Goal: Information Seeking & Learning: Understand process/instructions

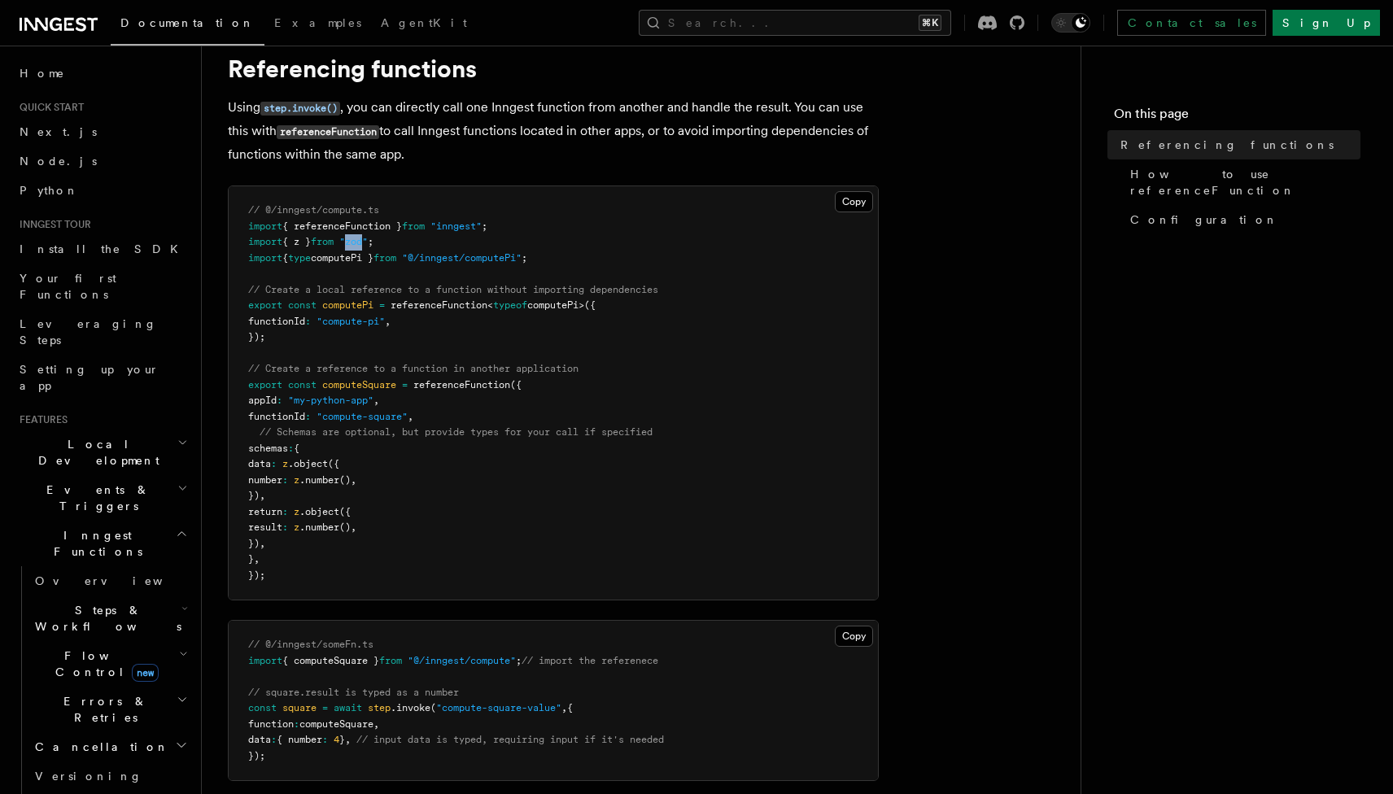
scroll to position [61, 0]
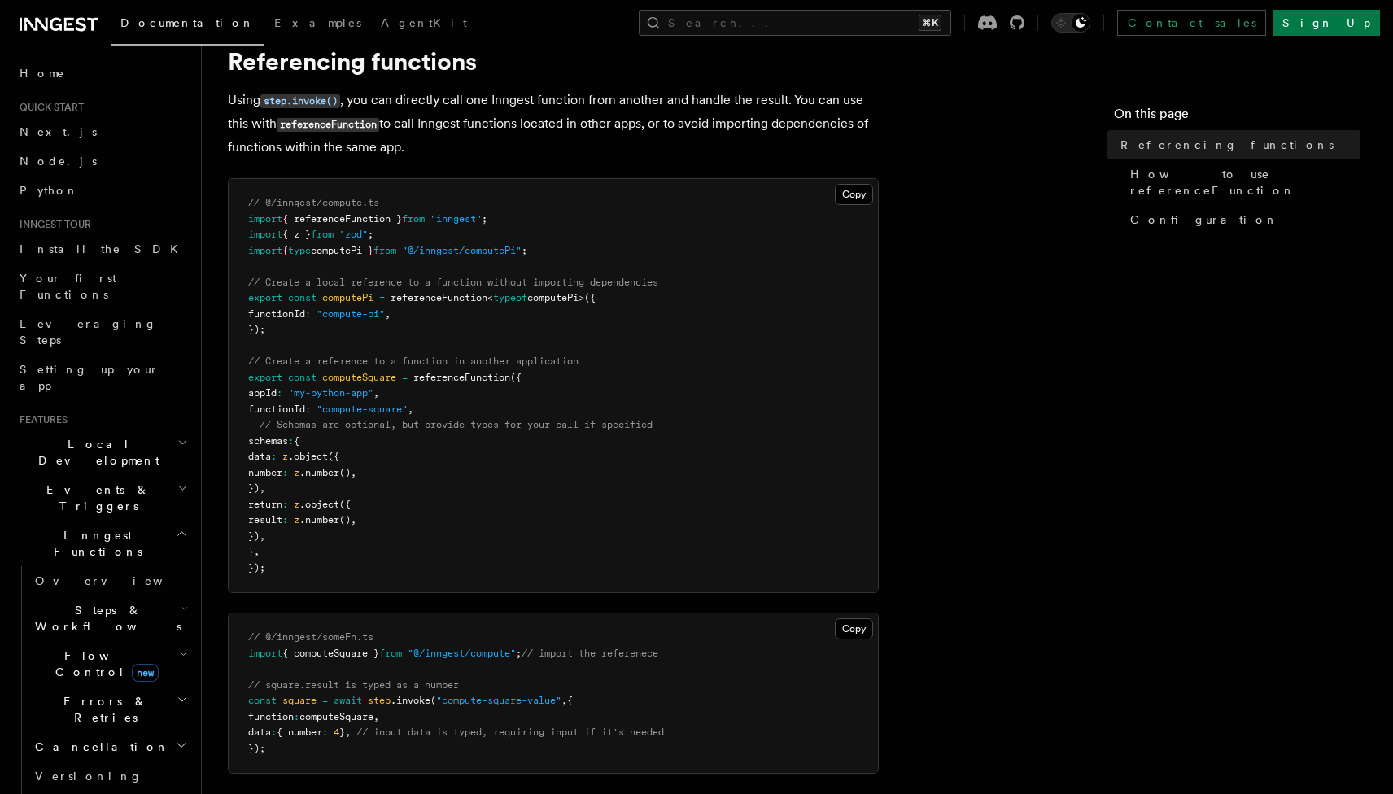
click at [524, 318] on pre "// @/inngest/compute.ts import { referenceFunction } from "inngest" ; import { …" at bounding box center [553, 385] width 649 height 413
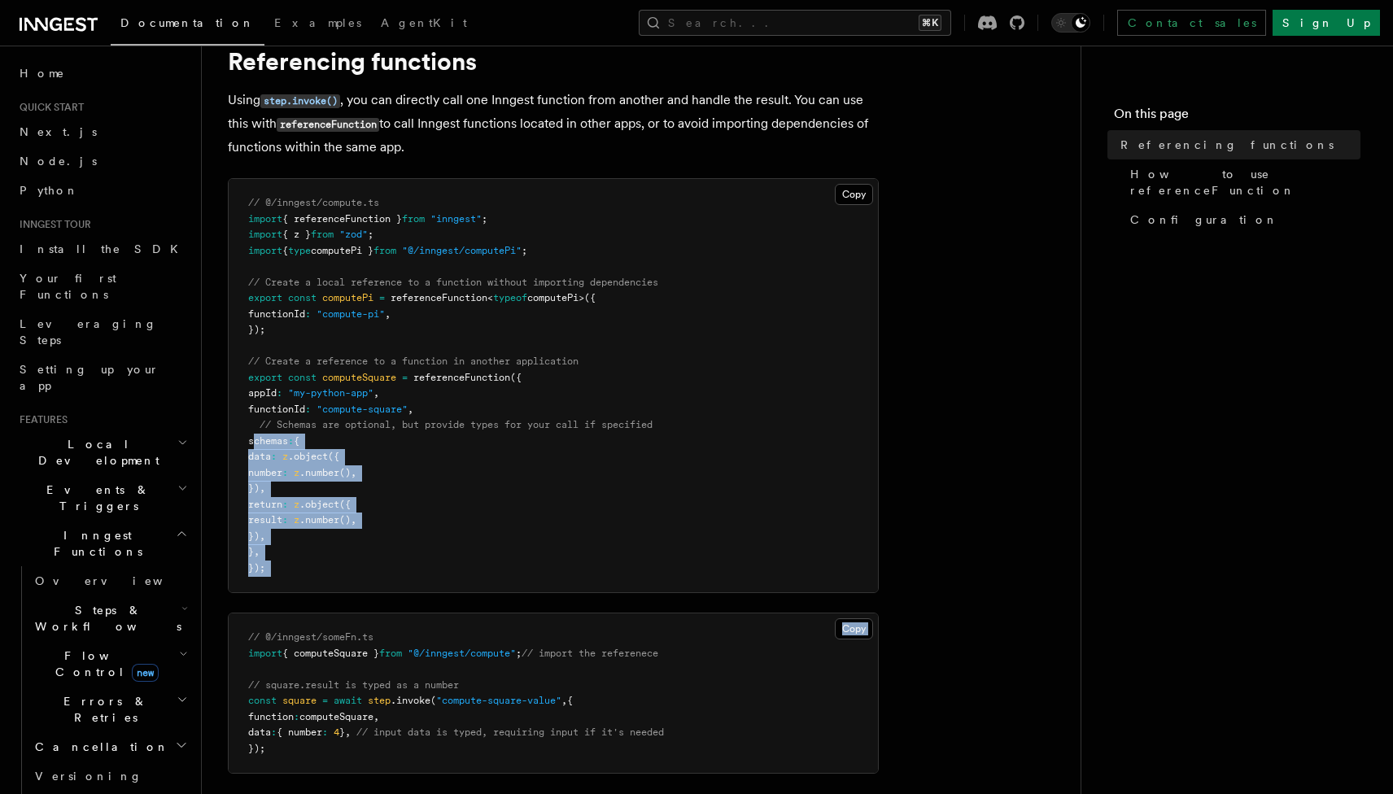
drag, startPoint x: 256, startPoint y: 442, endPoint x: 311, endPoint y: 596, distance: 163.9
drag, startPoint x: 264, startPoint y: 442, endPoint x: 302, endPoint y: 548, distance: 112.2
click at [302, 548] on pre "// @/inngest/compute.ts import { referenceFunction } from "inngest" ; import { …" at bounding box center [553, 385] width 649 height 413
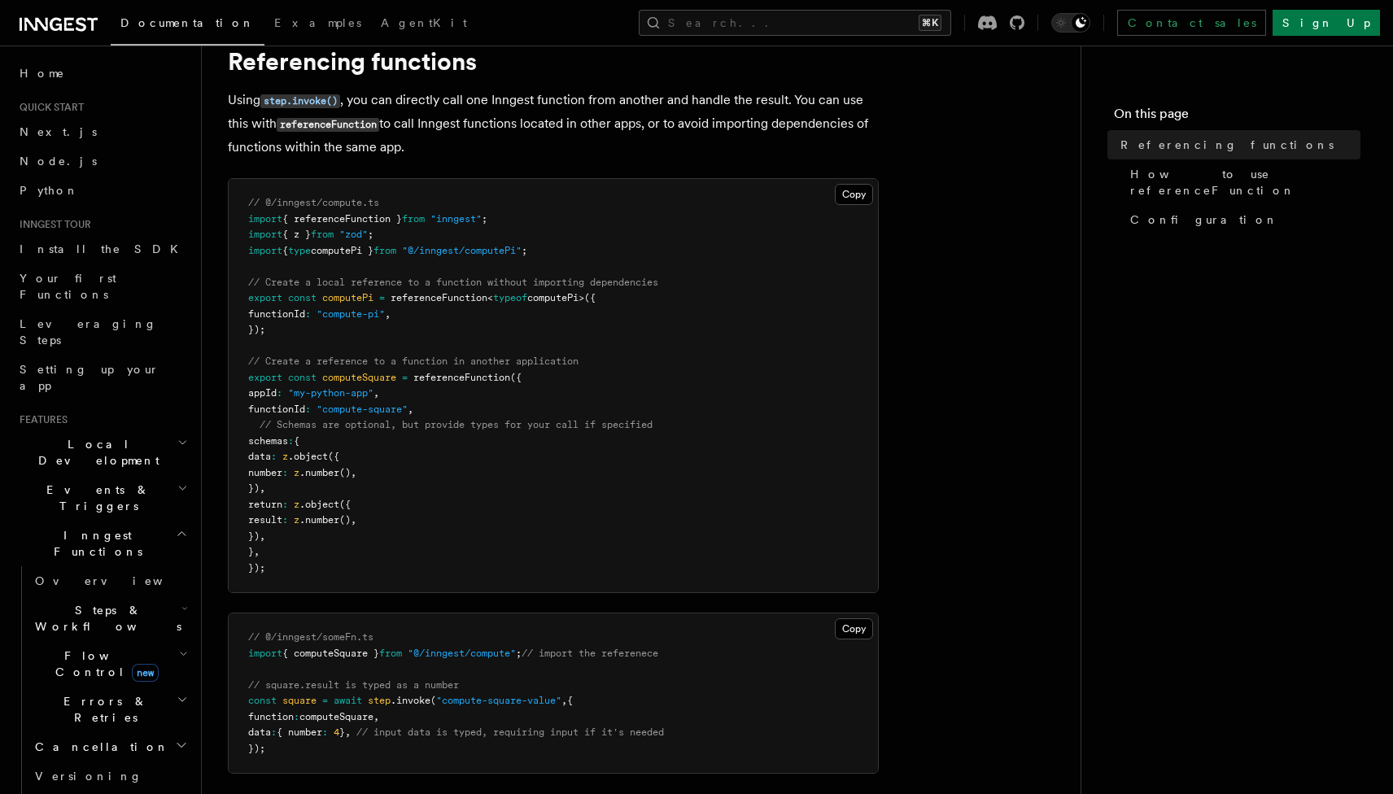
click at [339, 503] on span ".object" at bounding box center [319, 504] width 40 height 11
drag, startPoint x: 312, startPoint y: 440, endPoint x: 329, endPoint y: 439, distance: 17.1
click at [329, 439] on pre "// @/inngest/compute.ts import { referenceFunction } from "inngest" ; import { …" at bounding box center [553, 385] width 649 height 413
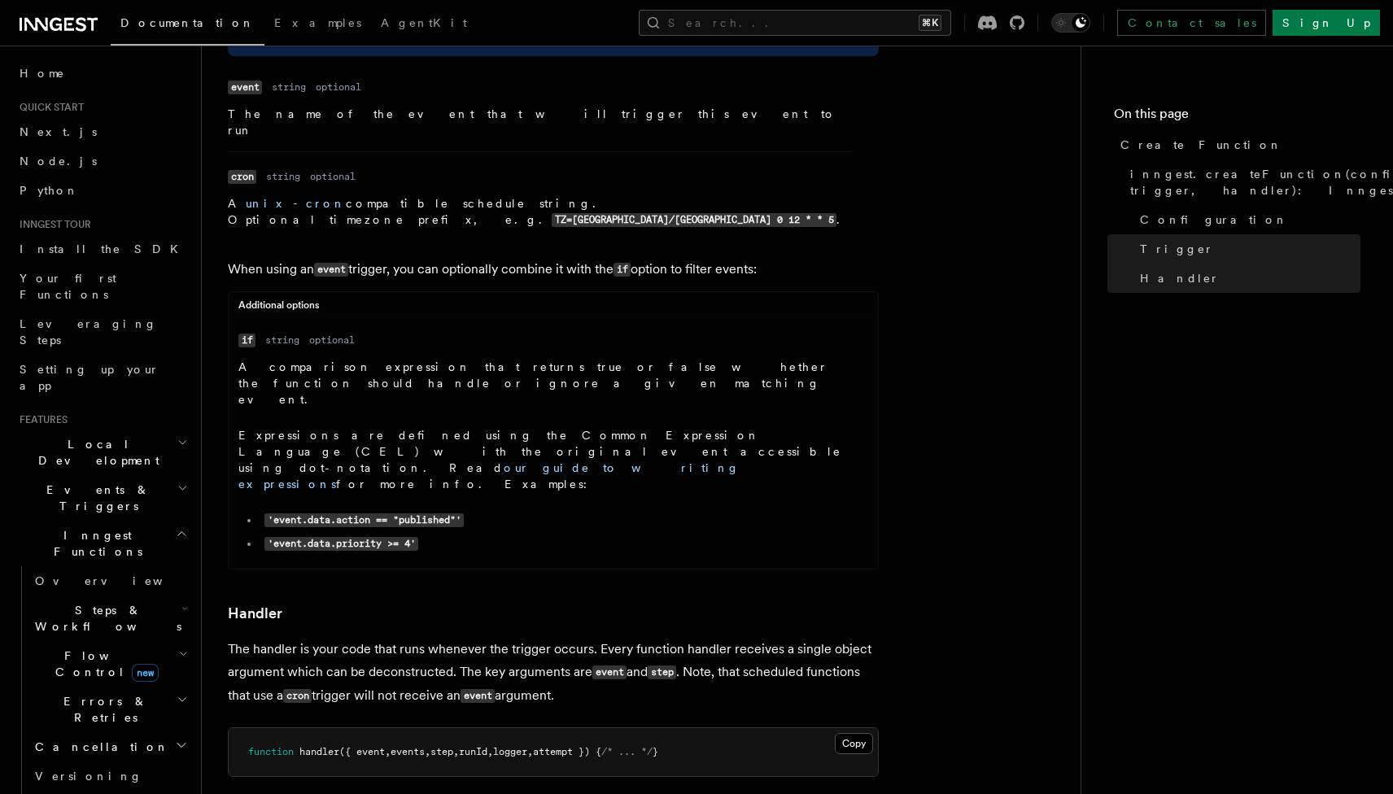
scroll to position [2376, 0]
